Goal: Transaction & Acquisition: Purchase product/service

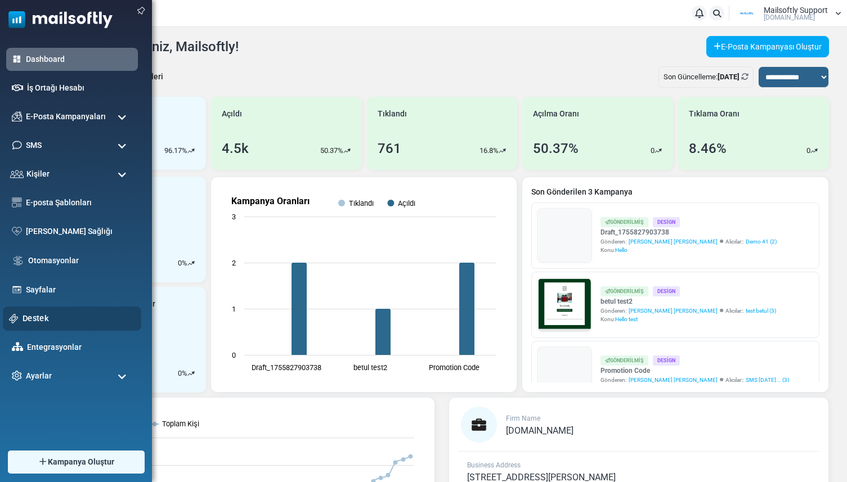
click at [26, 316] on link "Destek" at bounding box center [79, 318] width 113 height 12
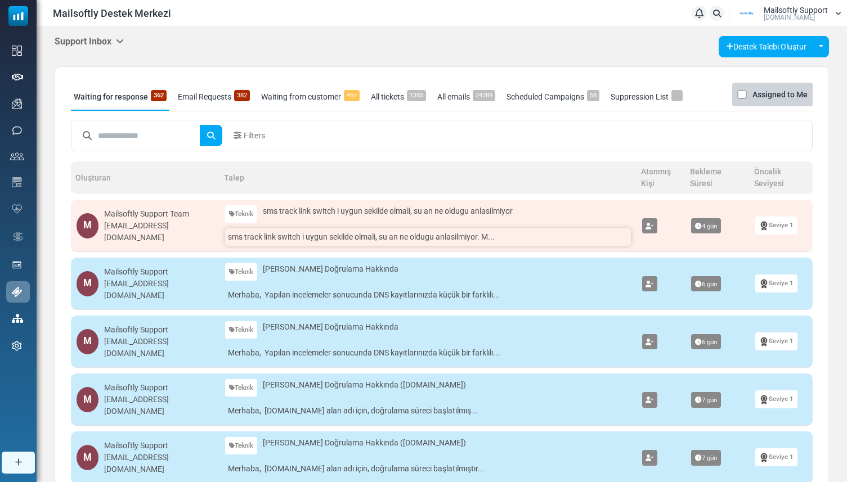
click at [261, 241] on link "sms track link switch i uygun sekilde olmali, su an ne oldugu anlasilmiyor. M..." at bounding box center [427, 237] width 405 height 17
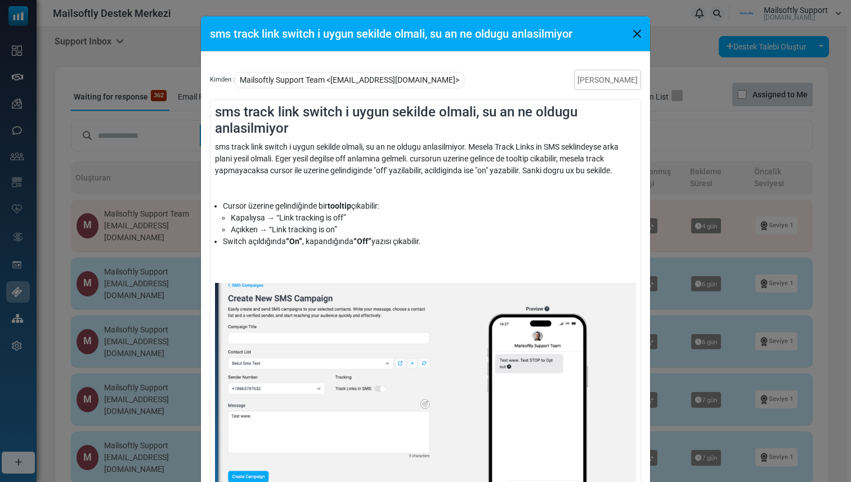
click at [634, 37] on button "Close" at bounding box center [637, 33] width 17 height 17
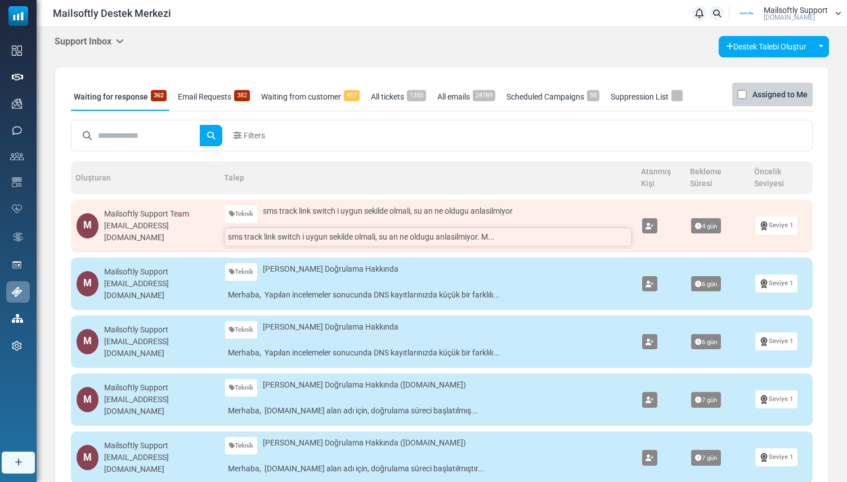
click at [292, 235] on link "sms track link switch i uygun sekilde olmali, su an ne oldugu anlasilmiyor. M..." at bounding box center [427, 237] width 405 height 17
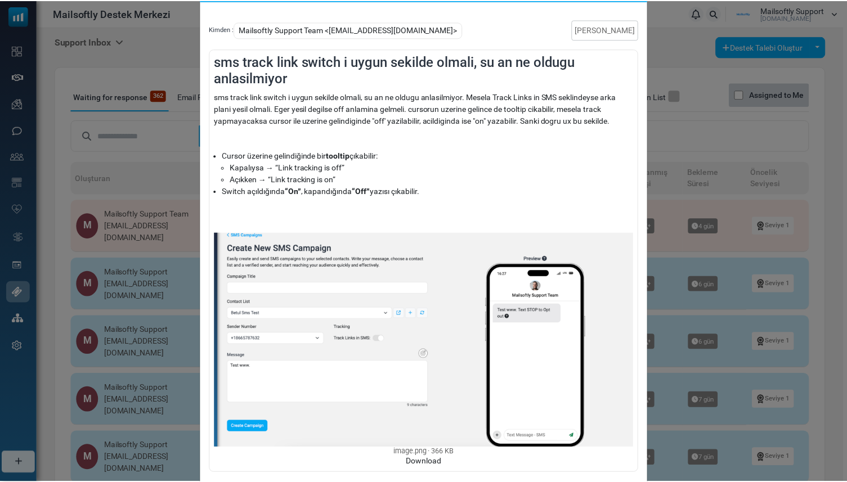
scroll to position [33, 0]
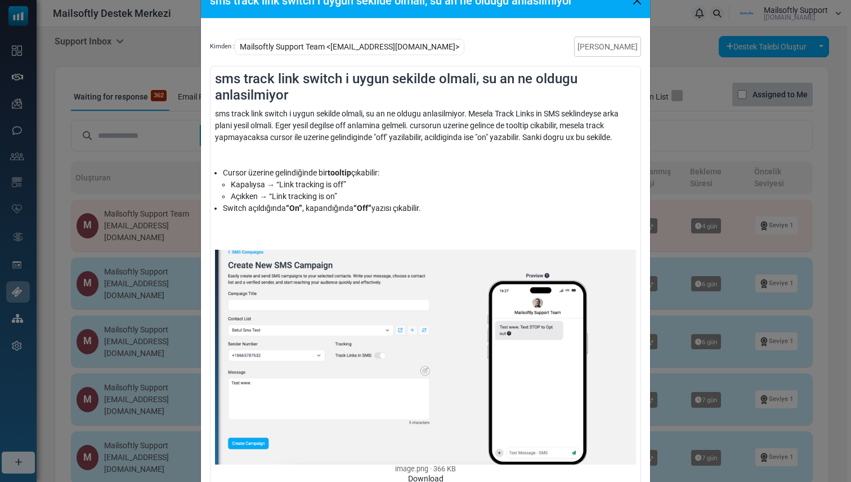
click at [95, 184] on div "sms track link switch i uygun sekilde olmali, su an ne oldugu anlasilmiyor Kimd…" at bounding box center [425, 241] width 851 height 482
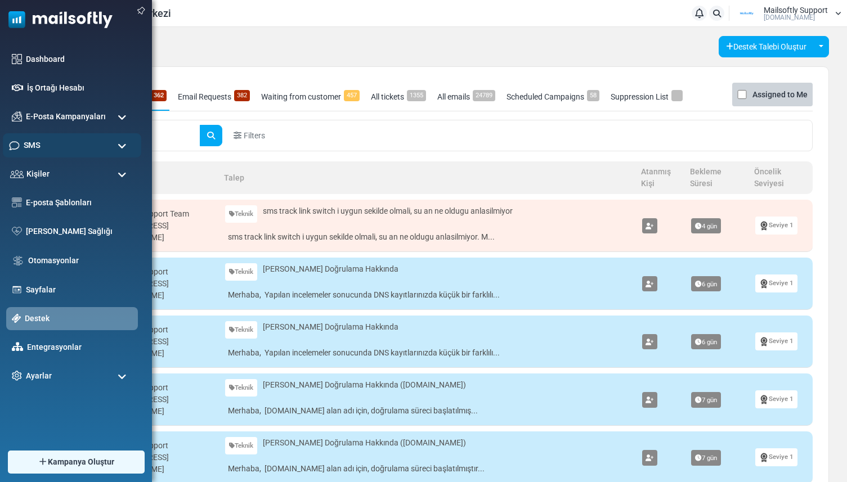
click at [39, 143] on span "SMS" at bounding box center [32, 145] width 16 height 12
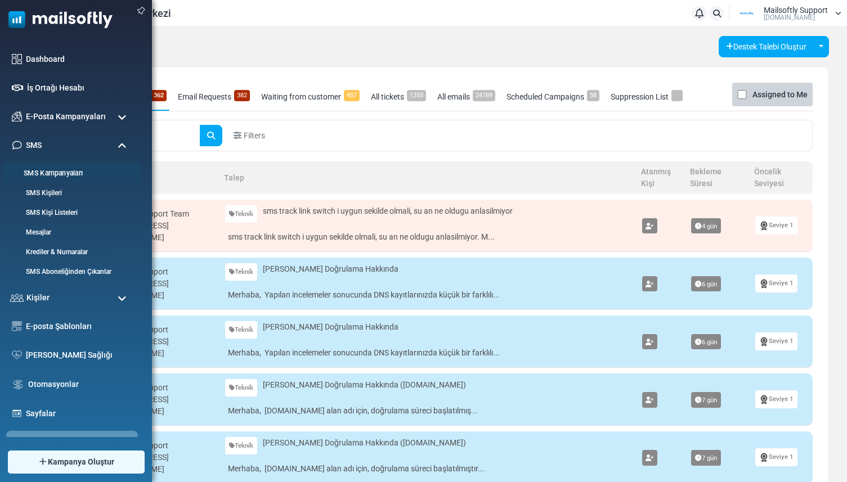
click at [46, 172] on link "SMS Kampanyaları" at bounding box center [70, 173] width 135 height 11
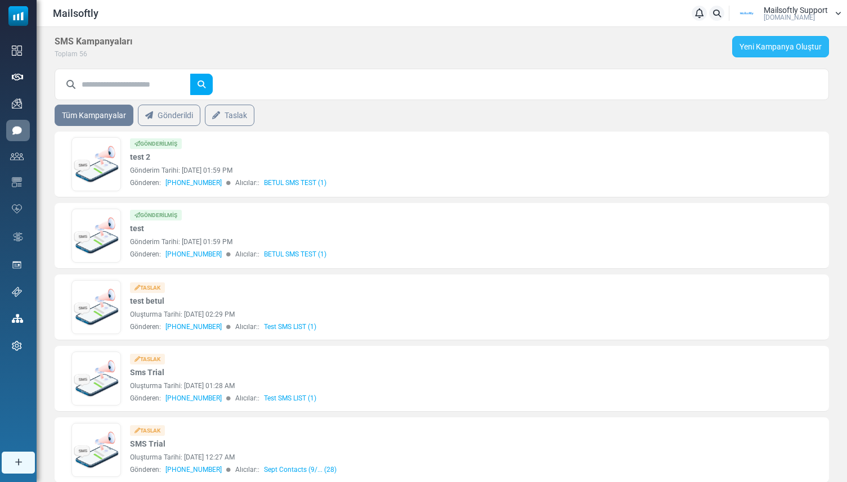
click at [779, 47] on link "Yeni Kampanya Oluştur" at bounding box center [780, 46] width 97 height 21
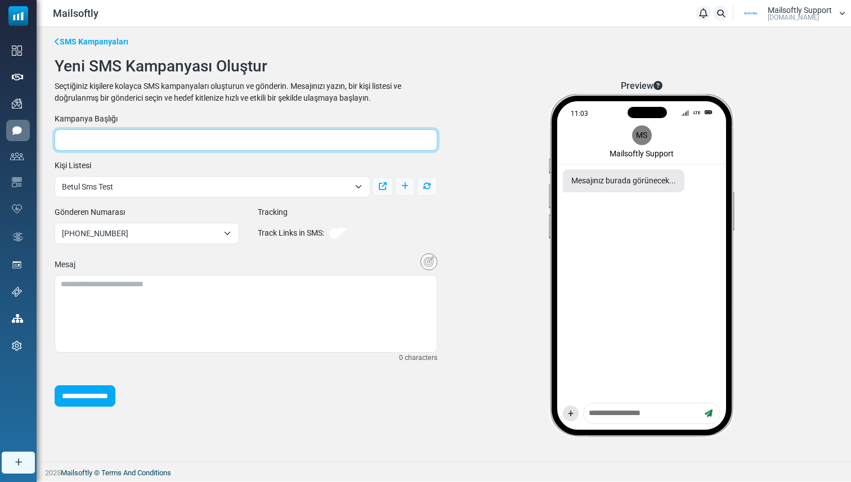
click at [207, 132] on input "text" at bounding box center [246, 139] width 383 height 21
type input "*********"
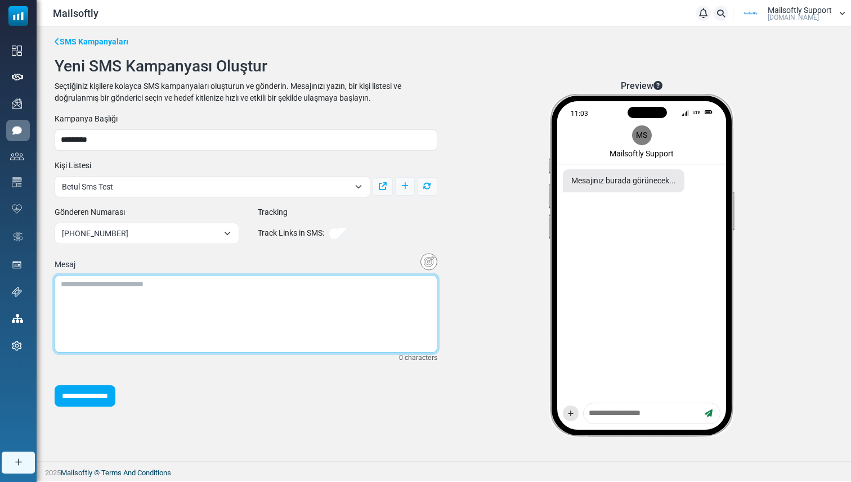
click at [145, 315] on textarea at bounding box center [246, 314] width 383 height 78
type textarea "****"
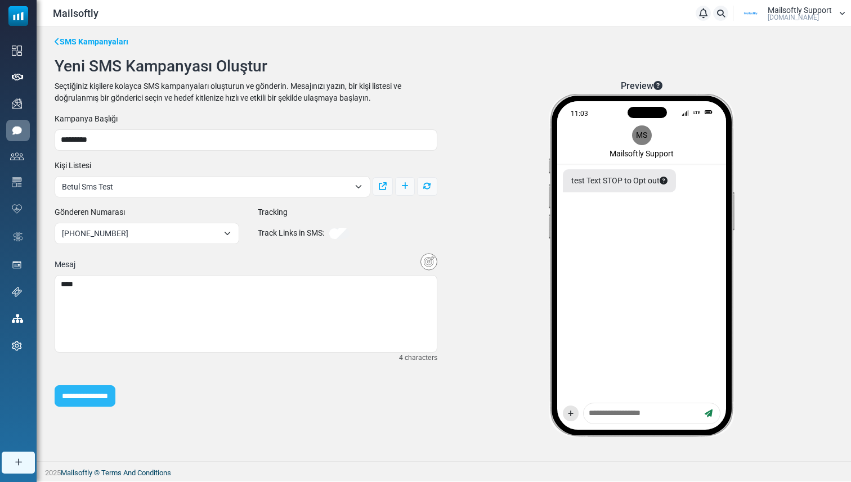
click at [95, 397] on input "**********" at bounding box center [85, 396] width 61 height 21
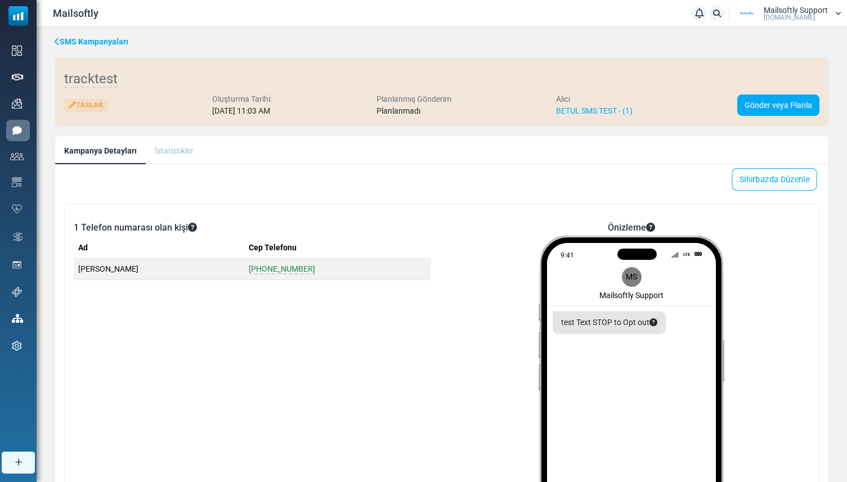
click at [760, 175] on link "Sihirbazda Düzenle" at bounding box center [774, 179] width 85 height 23
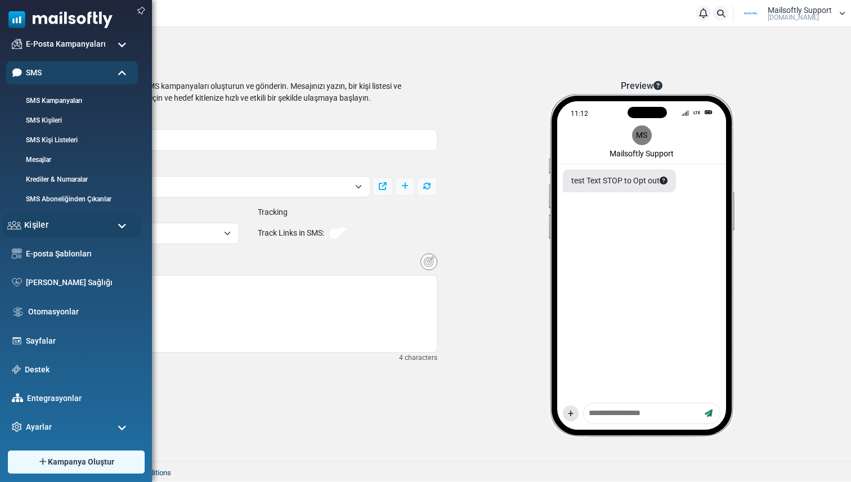
click at [41, 233] on div "Kişiler" at bounding box center [72, 225] width 139 height 24
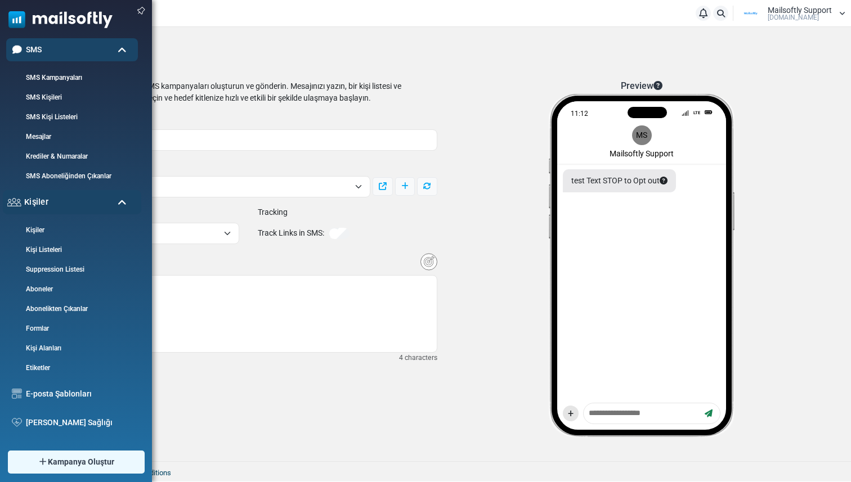
click at [51, 207] on div "Kişiler" at bounding box center [72, 202] width 139 height 24
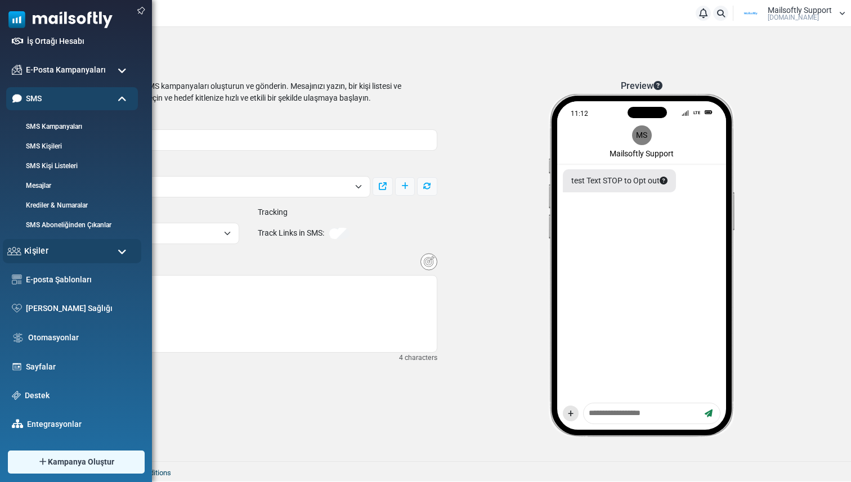
scroll to position [19, 0]
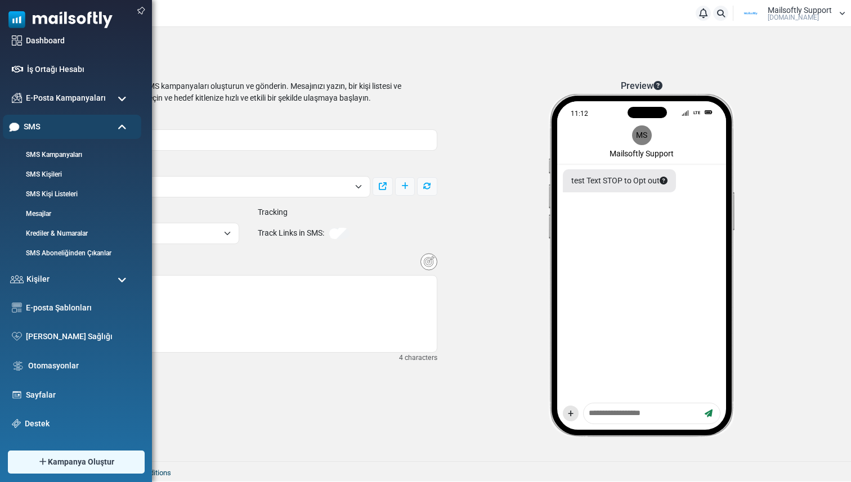
click at [70, 131] on div "SMS" at bounding box center [72, 127] width 139 height 24
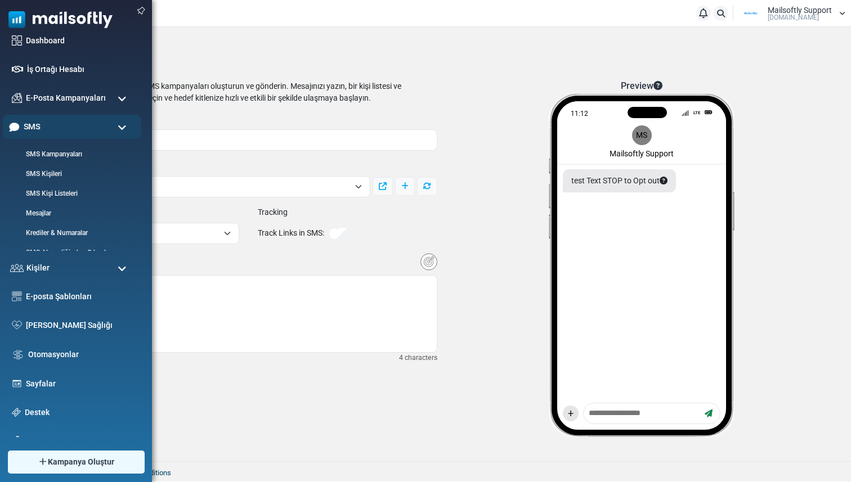
scroll to position [0, 0]
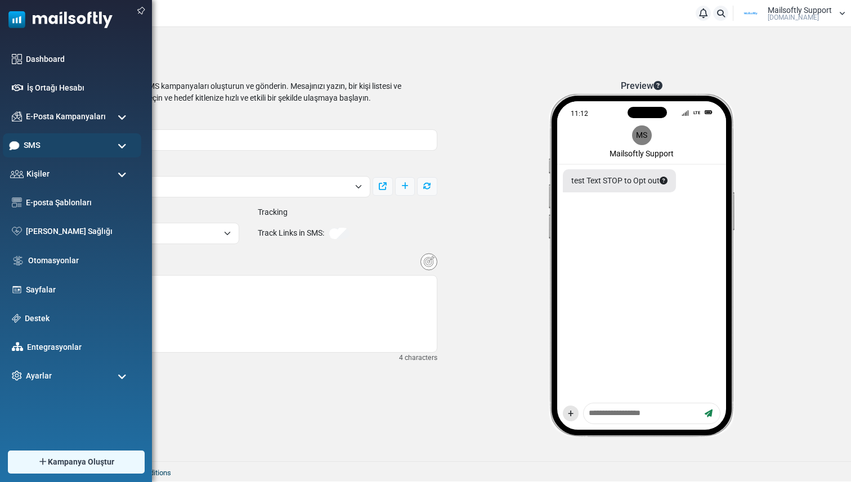
click at [64, 145] on div "SMS" at bounding box center [72, 145] width 139 height 24
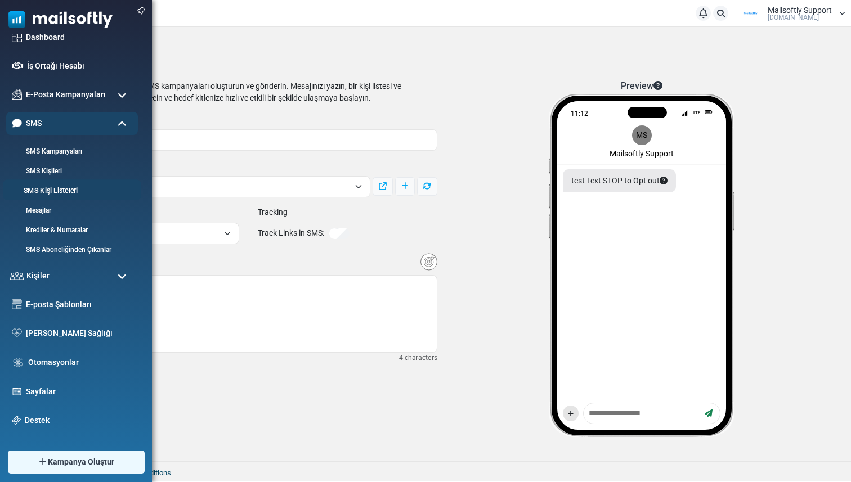
scroll to position [23, 0]
click at [100, 114] on div "SMS" at bounding box center [72, 123] width 139 height 24
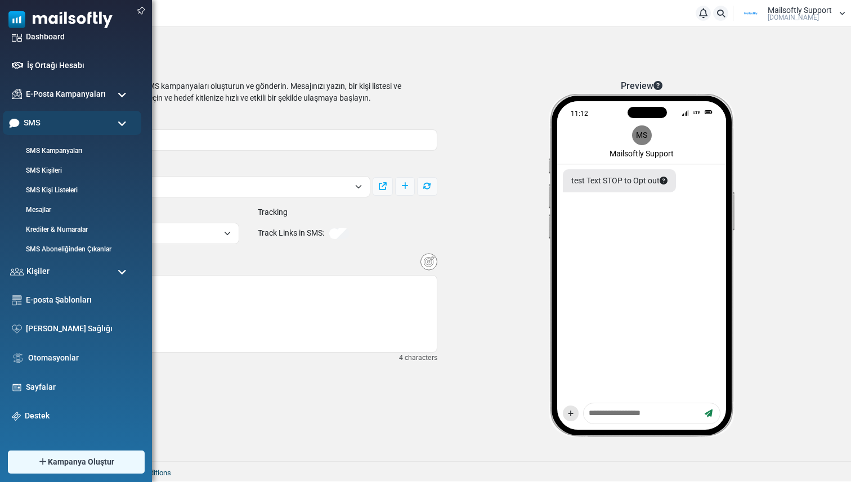
scroll to position [0, 0]
